Goal: Task Accomplishment & Management: Manage account settings

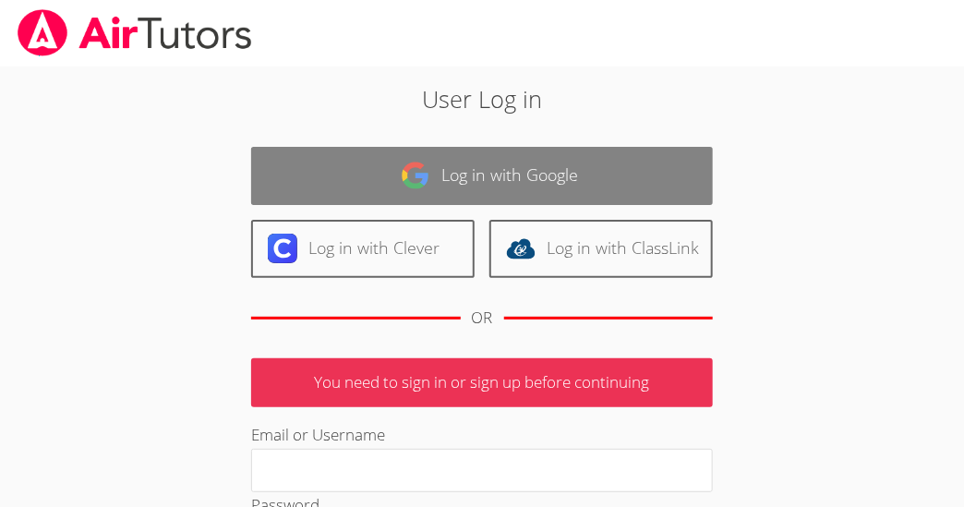
click at [449, 177] on link "Log in with Google" at bounding box center [482, 176] width 462 height 58
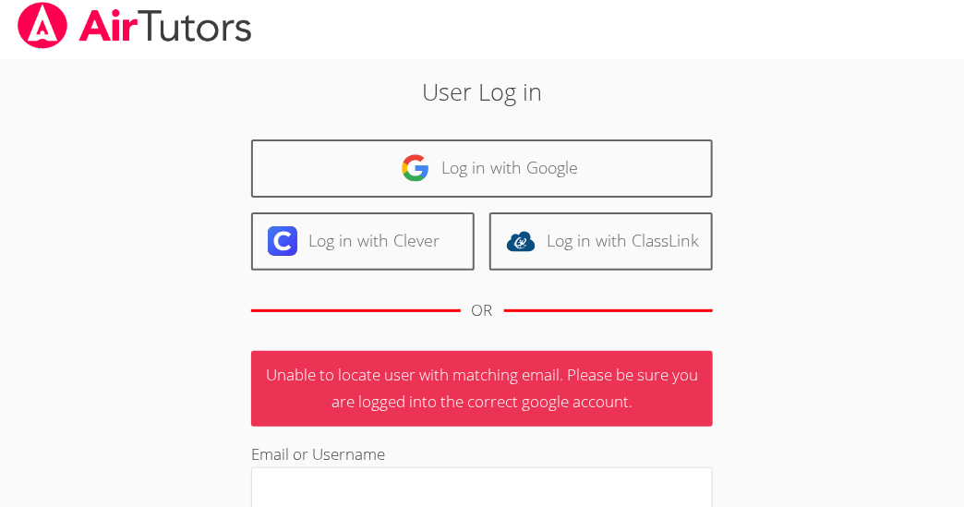
scroll to position [11, 0]
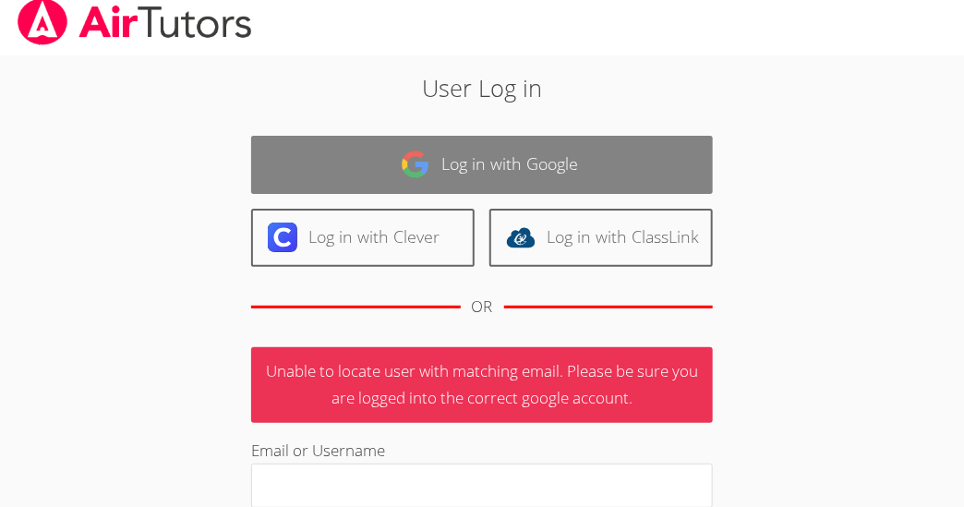
click at [481, 155] on link "Log in with Google" at bounding box center [482, 165] width 462 height 58
